Goal: Check status

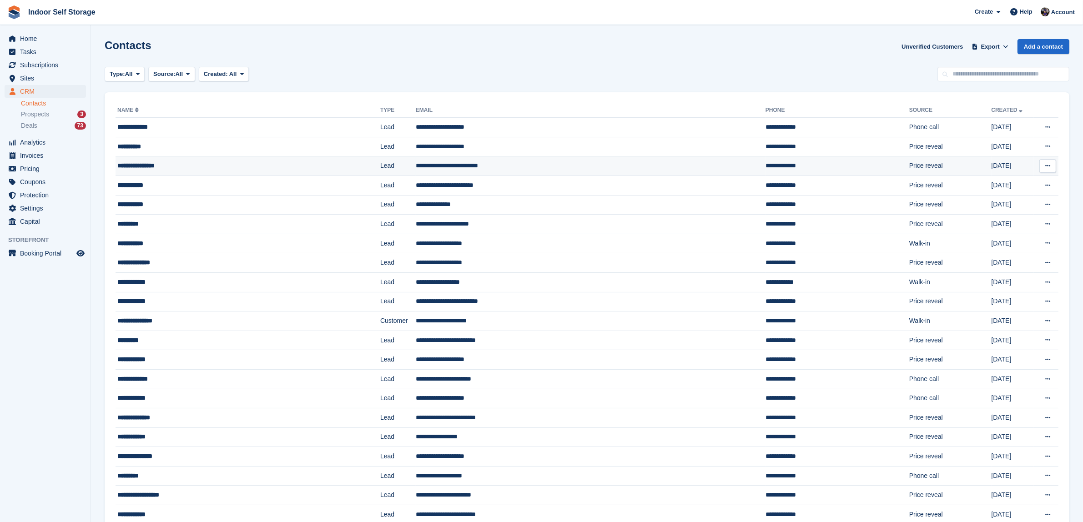
click at [168, 167] on div "**********" at bounding box center [219, 166] width 205 height 10
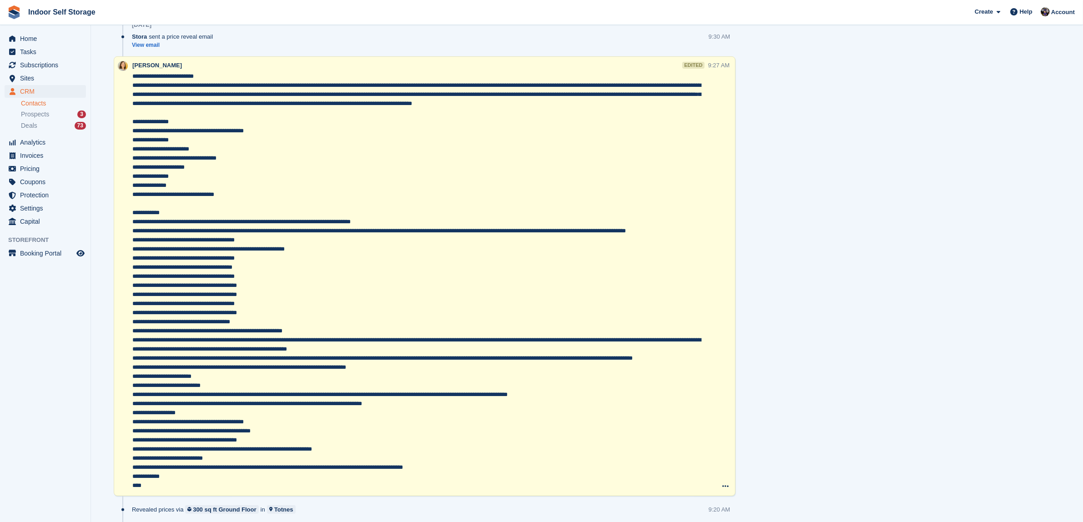
scroll to position [278, 0]
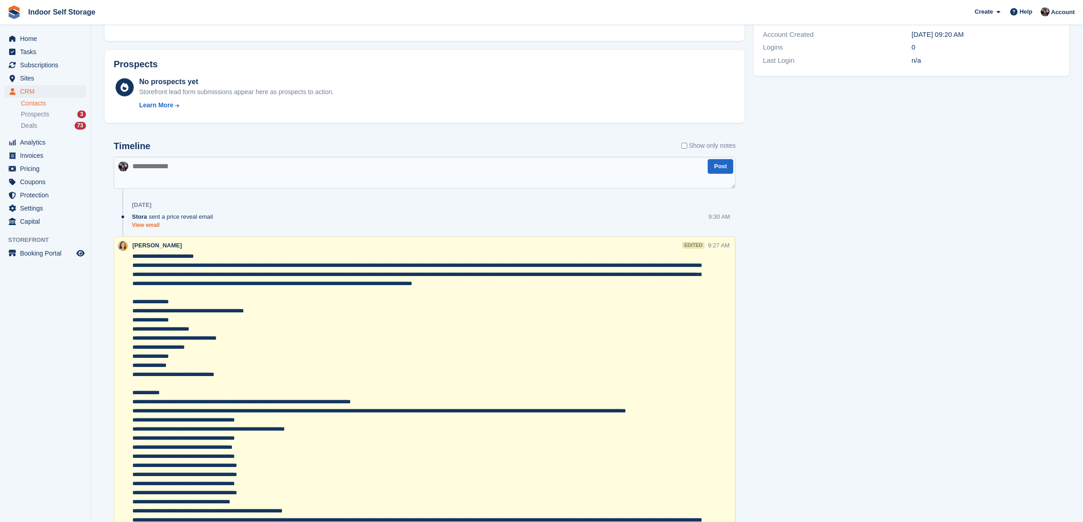
click at [153, 224] on link "View email" at bounding box center [175, 226] width 86 height 8
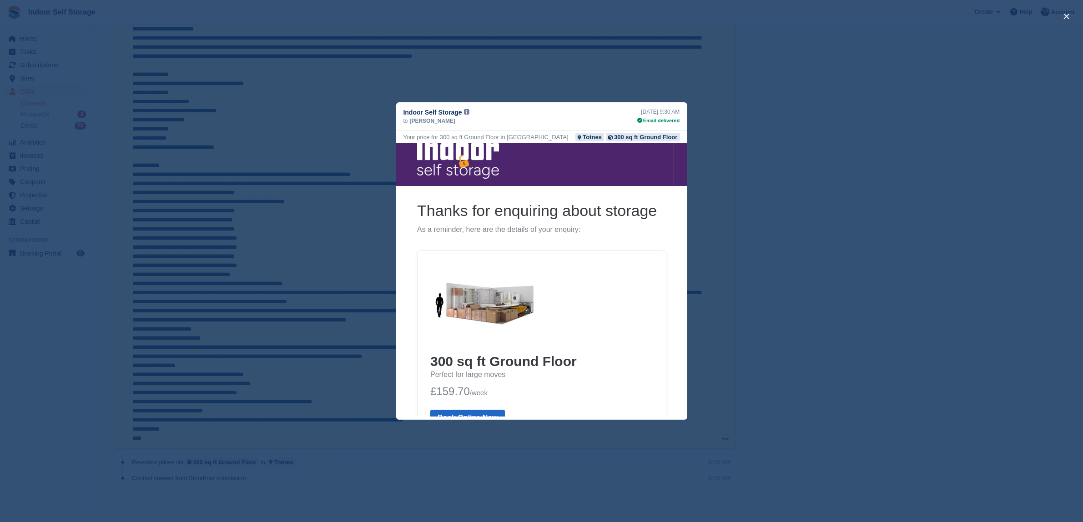
scroll to position [0, 0]
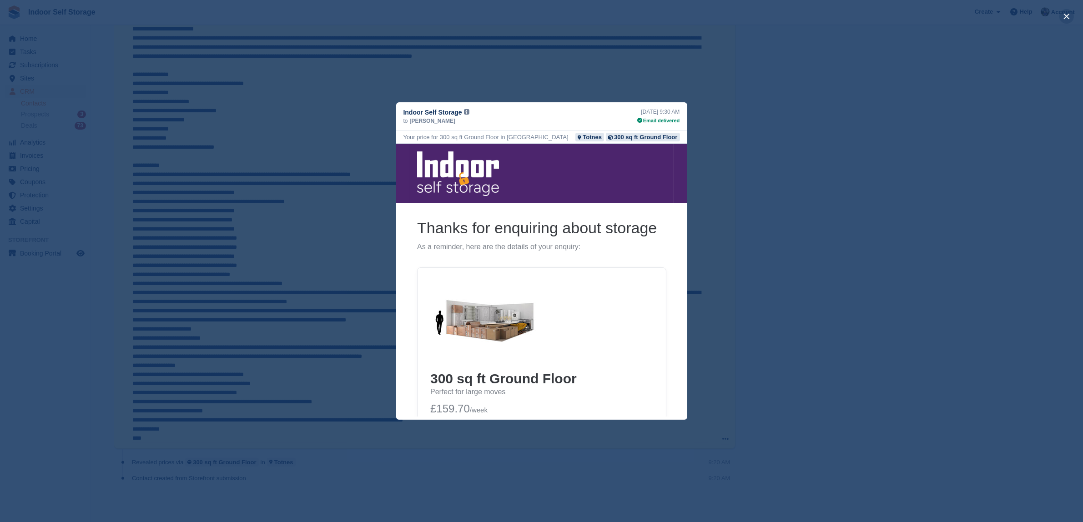
click at [1068, 14] on button "close" at bounding box center [1066, 16] width 15 height 15
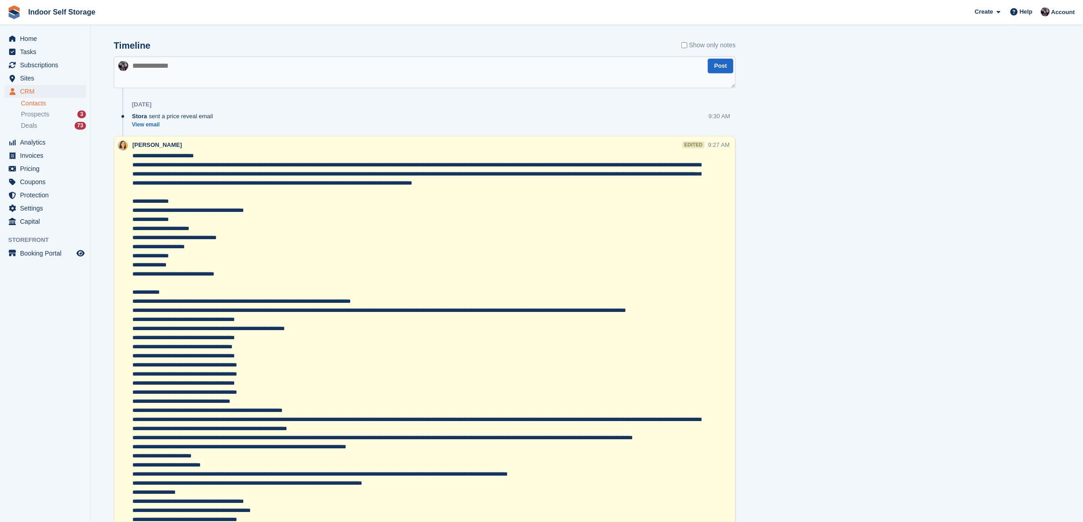
scroll to position [221, 0]
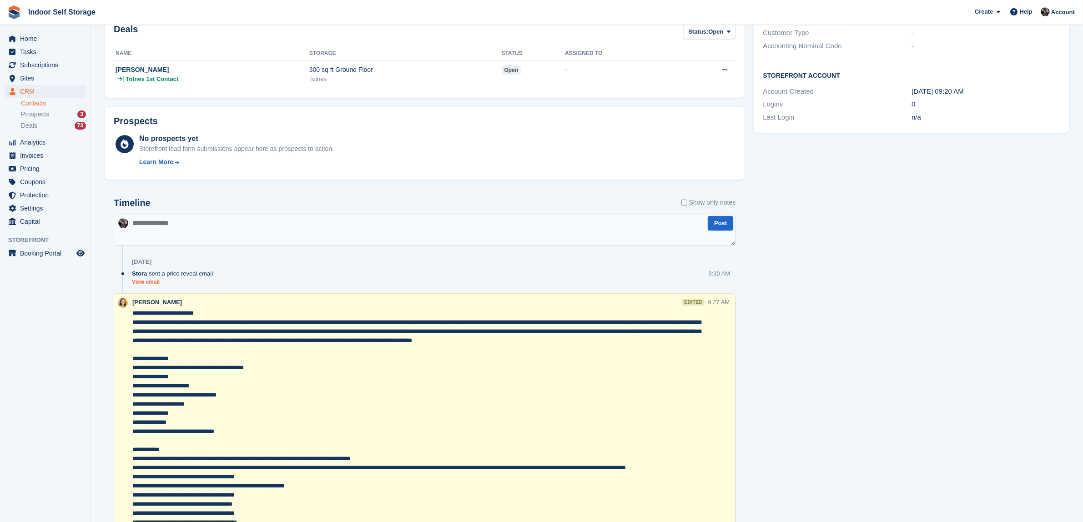
click at [144, 282] on link "View email" at bounding box center [175, 282] width 86 height 8
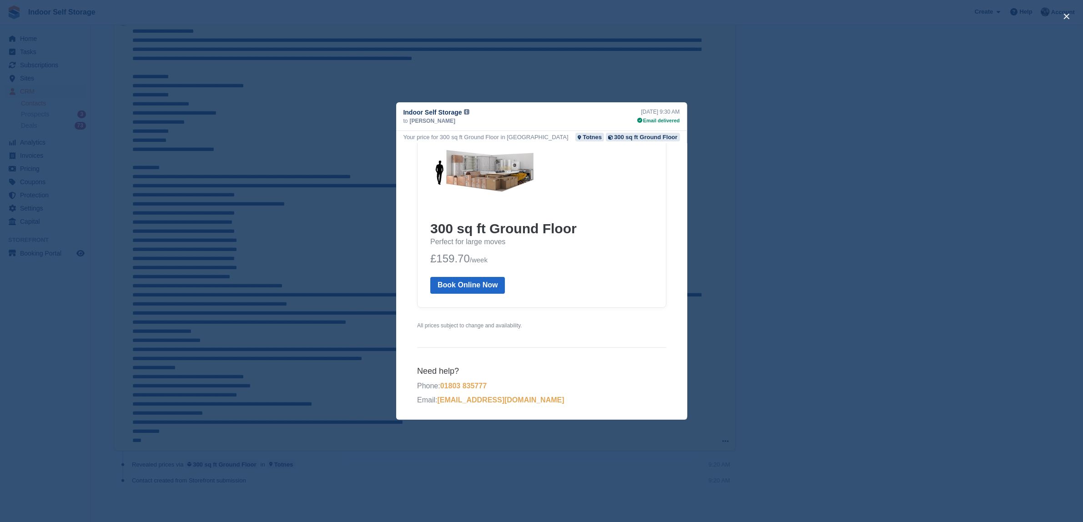
scroll to position [505, 0]
